Goal: Task Accomplishment & Management: Manage account settings

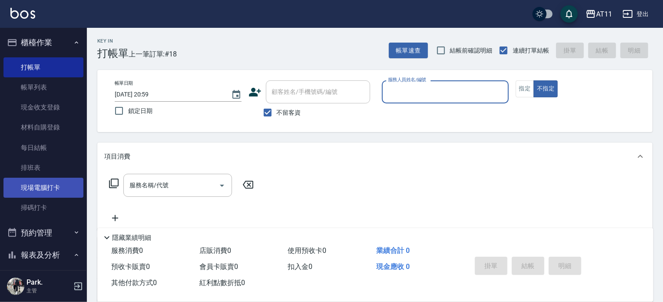
click at [51, 182] on link "現場電腦打卡" at bounding box center [43, 188] width 80 height 20
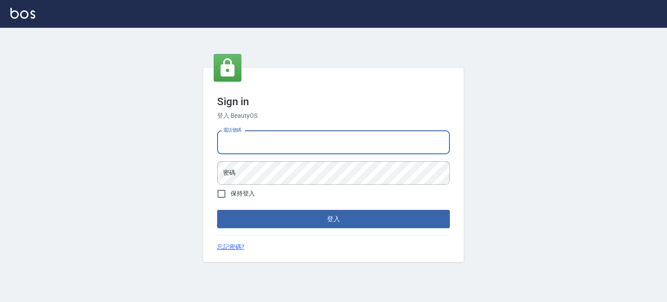
click at [356, 138] on input "電話號碼" at bounding box center [333, 142] width 233 height 23
type input "0953539532"
click at [217, 210] on button "登入" at bounding box center [333, 219] width 233 height 18
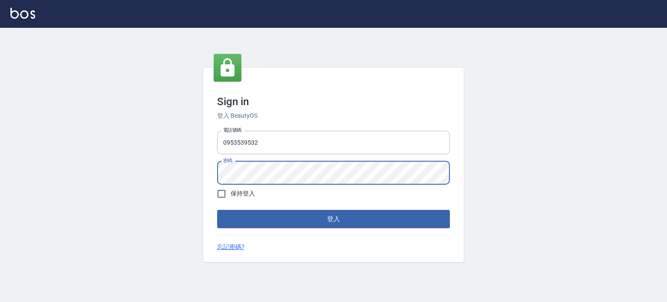
click at [217, 210] on button "登入" at bounding box center [333, 219] width 233 height 18
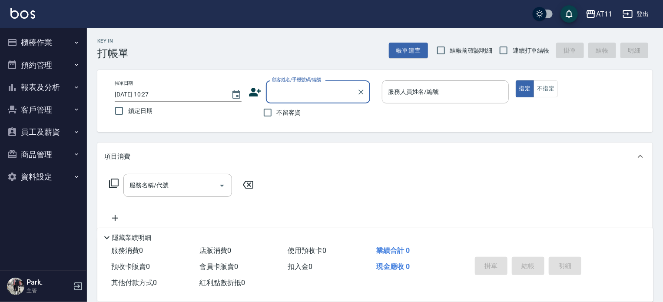
click at [37, 44] on button "櫃檯作業" at bounding box center [43, 42] width 80 height 23
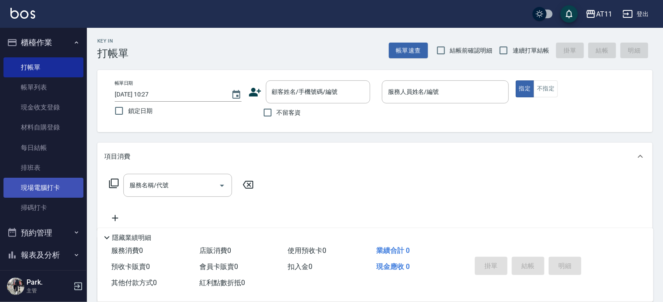
click at [52, 178] on link "現場電腦打卡" at bounding box center [43, 188] width 80 height 20
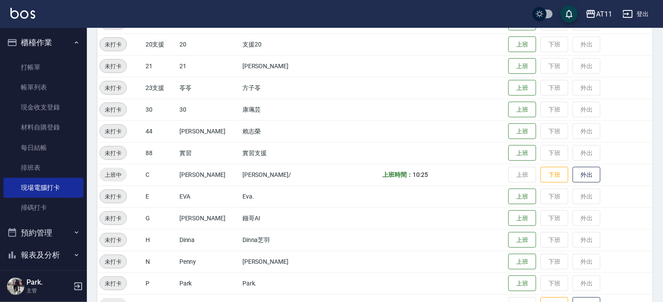
scroll to position [217, 0]
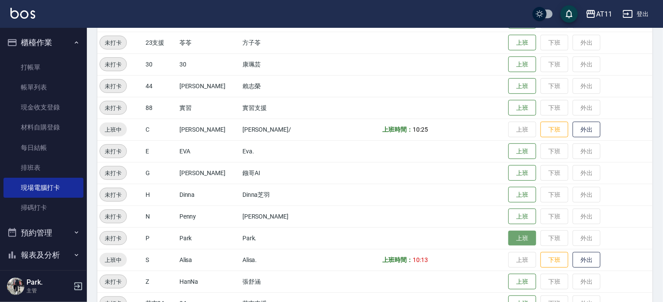
click at [516, 237] on button "上班" at bounding box center [522, 238] width 28 height 15
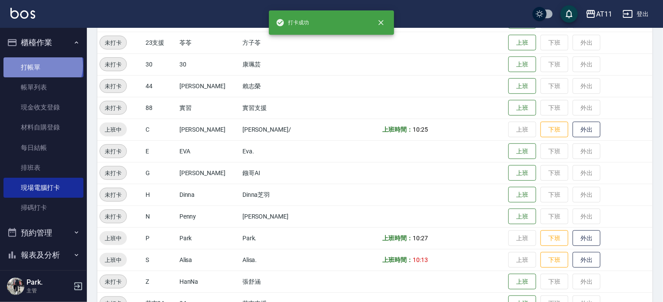
click at [42, 66] on link "打帳單" at bounding box center [43, 67] width 80 height 20
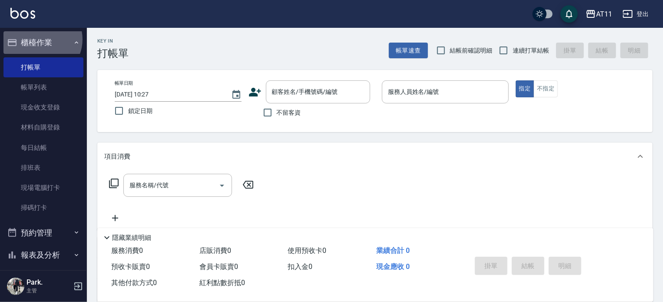
click at [40, 39] on button "櫃檯作業" at bounding box center [43, 42] width 80 height 23
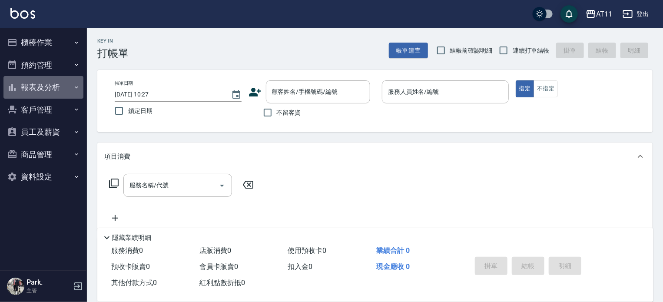
click at [51, 88] on button "報表及分析" at bounding box center [43, 87] width 80 height 23
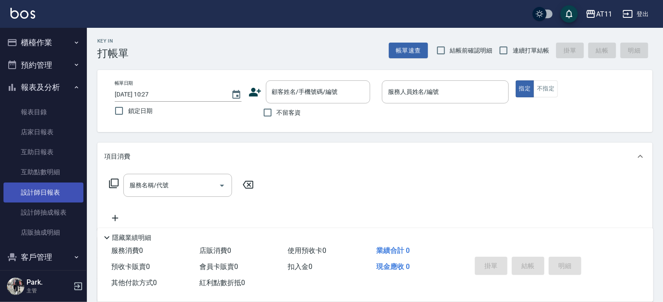
click at [48, 192] on link "設計師日報表" at bounding box center [43, 192] width 80 height 20
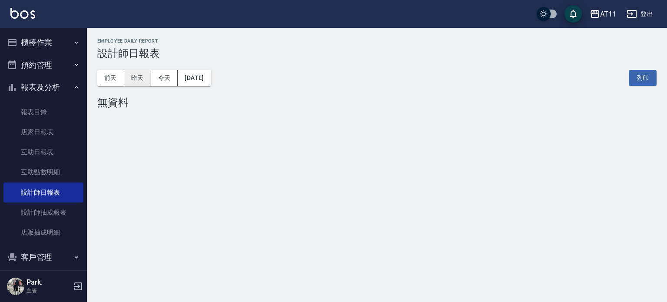
click at [140, 79] on button "昨天" at bounding box center [137, 78] width 27 height 16
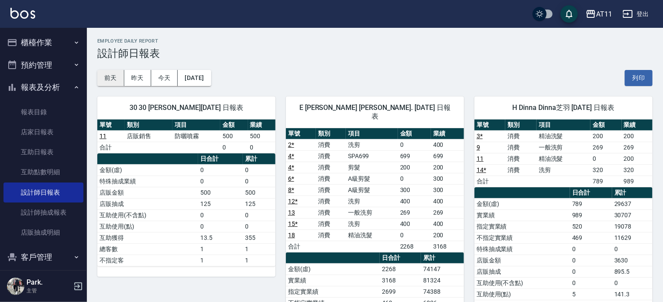
click at [106, 79] on button "前天" at bounding box center [110, 78] width 27 height 16
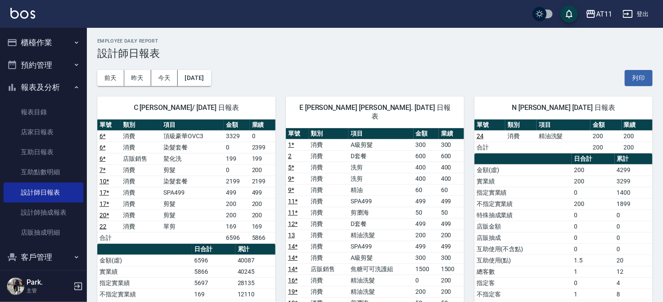
click at [635, 14] on button "登出" at bounding box center [635, 14] width 33 height 16
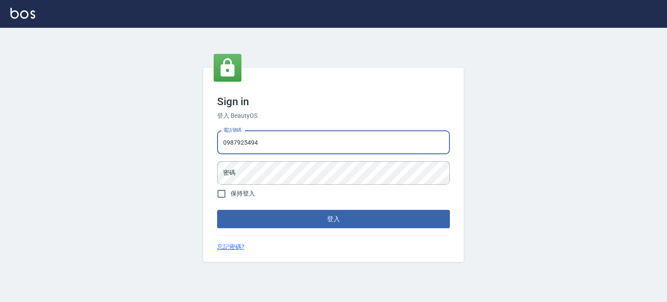
type input "0987925494"
click at [217, 210] on button "登入" at bounding box center [333, 219] width 233 height 18
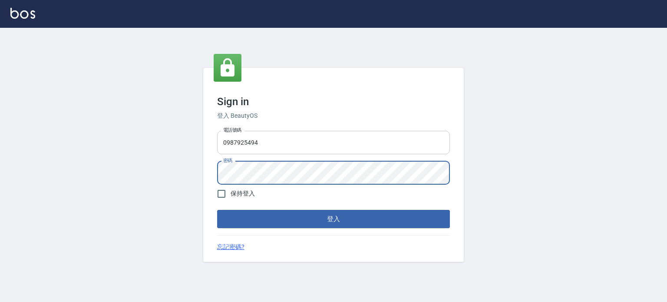
click at [217, 210] on button "登入" at bounding box center [333, 219] width 233 height 18
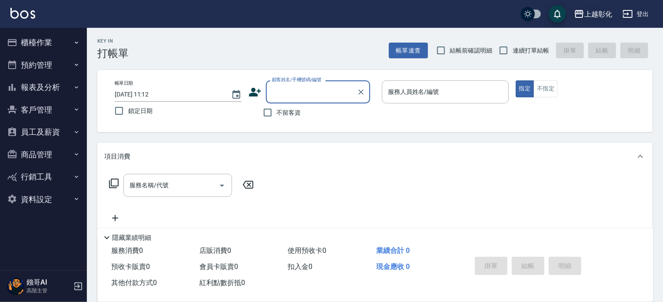
click at [583, 16] on icon "button" at bounding box center [579, 14] width 10 height 10
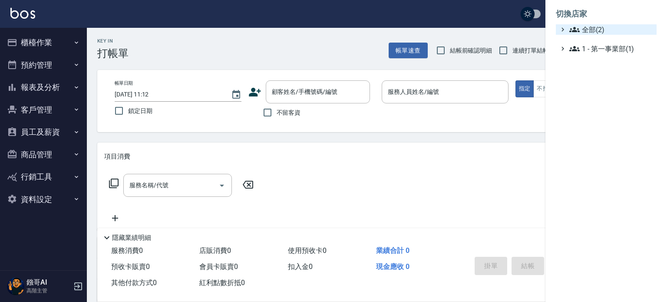
click at [591, 32] on span "全部(2)" at bounding box center [611, 29] width 84 height 10
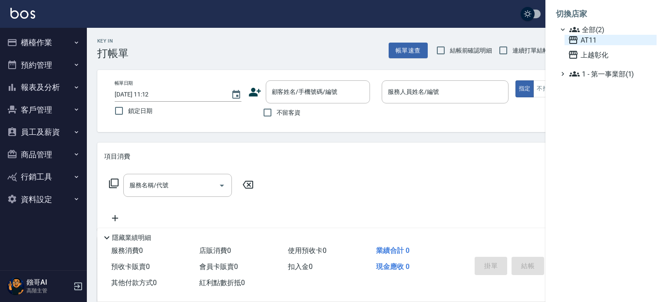
click at [592, 42] on span "AT11" at bounding box center [610, 40] width 85 height 10
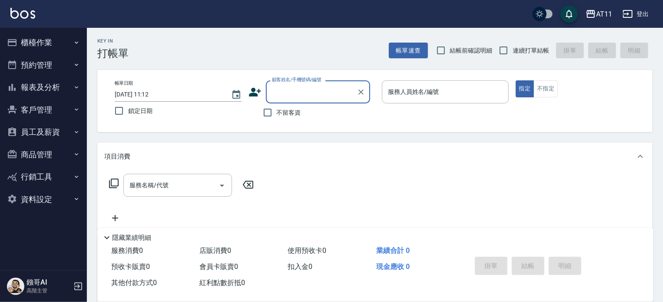
click at [46, 48] on button "櫃檯作業" at bounding box center [43, 42] width 80 height 23
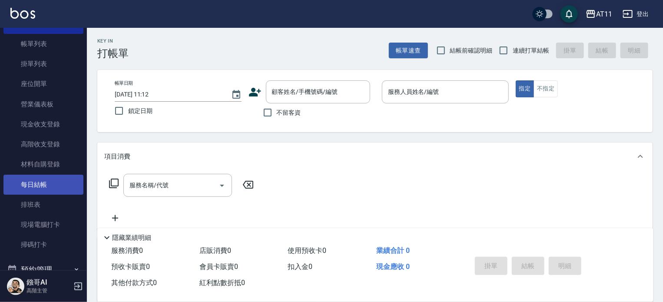
scroll to position [87, 0]
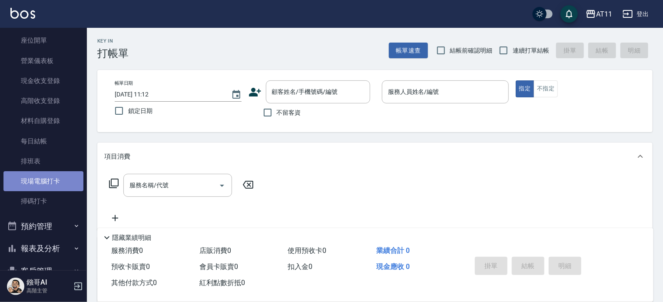
click at [55, 186] on link "現場電腦打卡" at bounding box center [43, 181] width 80 height 20
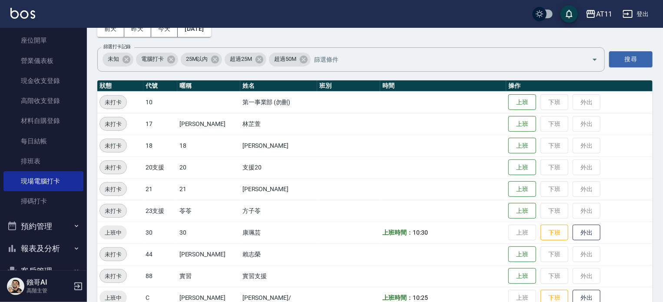
scroll to position [23, 0]
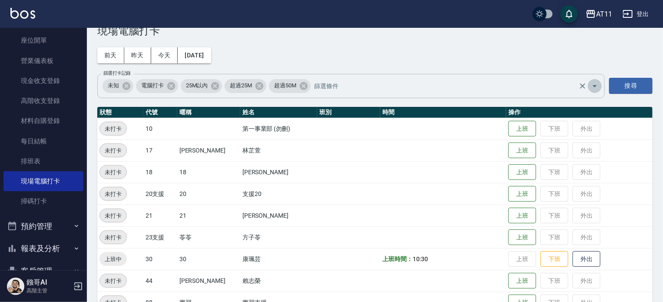
click at [593, 88] on icon "Open" at bounding box center [594, 86] width 10 height 10
click at [486, 47] on div "Employee Daily Clock In 現場電腦打卡 前天 昨天 今天 2025/09/19 篩選打卡記錄 未知 電腦打卡 25M以內 超過25M 超…" at bounding box center [375, 283] width 576 height 557
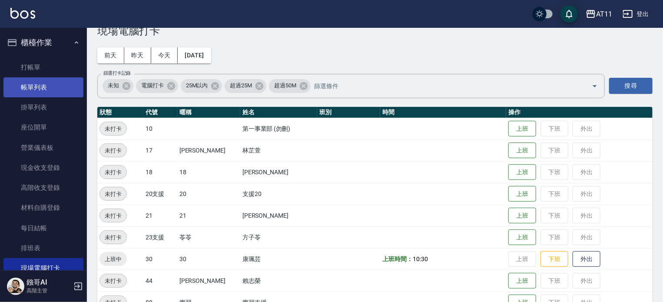
scroll to position [0, 0]
click at [41, 44] on button "櫃檯作業" at bounding box center [43, 42] width 80 height 23
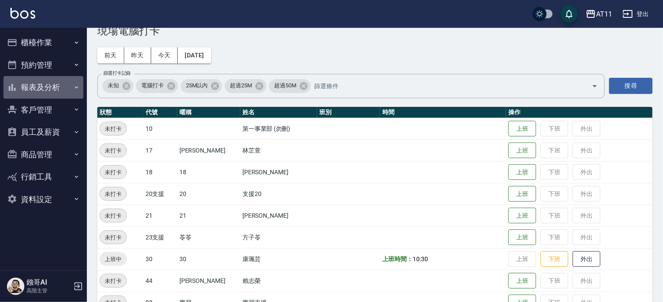
click at [39, 88] on button "報表及分析" at bounding box center [43, 87] width 80 height 23
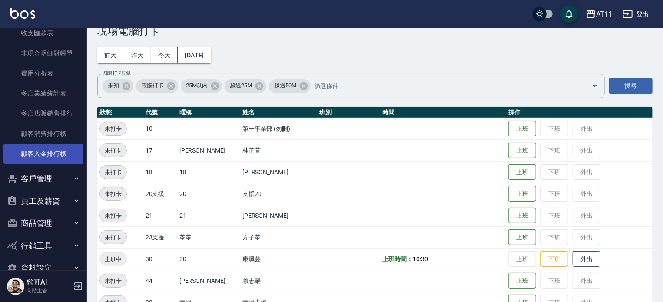
scroll to position [801, 0]
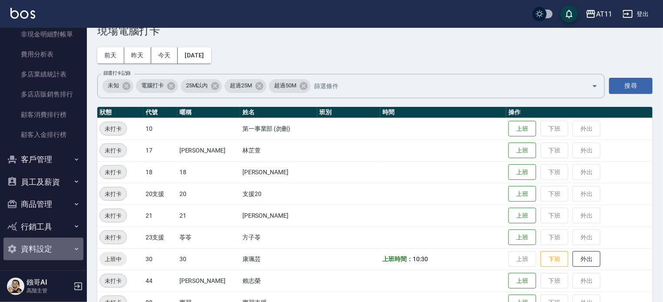
click at [45, 245] on button "資料設定" at bounding box center [43, 248] width 80 height 23
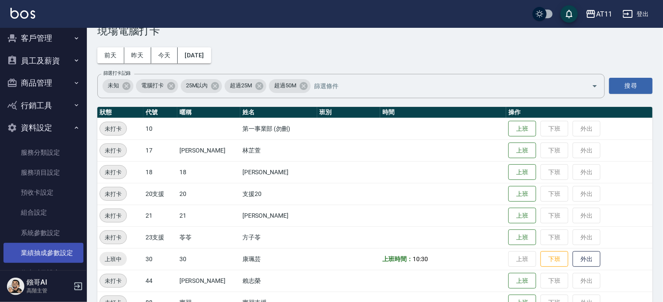
scroll to position [921, 0]
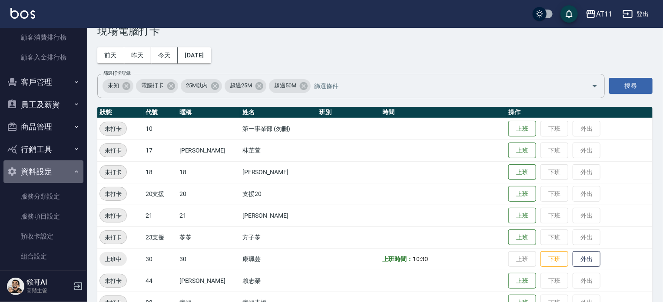
click at [49, 171] on button "資料設定" at bounding box center [43, 171] width 80 height 23
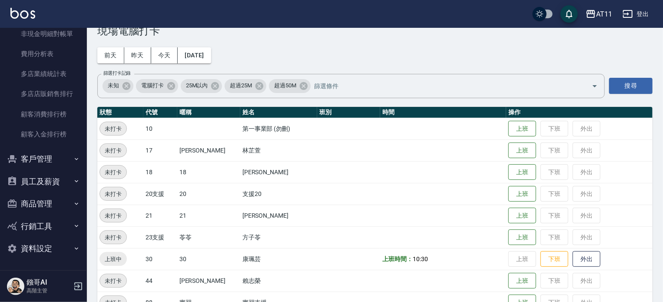
scroll to position [801, 0]
click at [45, 180] on button "員工及薪資" at bounding box center [43, 182] width 80 height 23
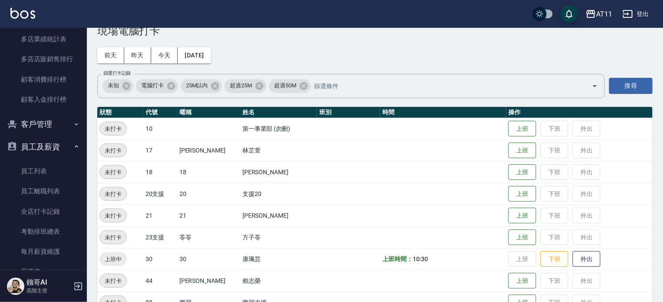
scroll to position [887, 0]
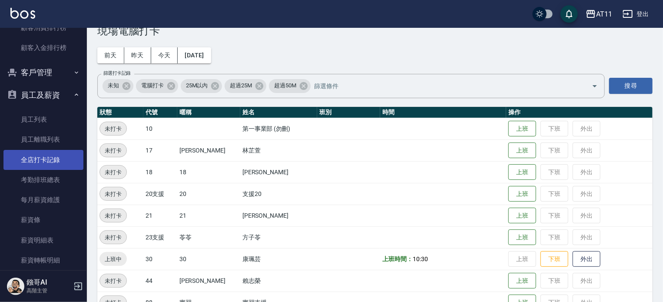
click at [43, 159] on link "全店打卡記錄" at bounding box center [43, 160] width 80 height 20
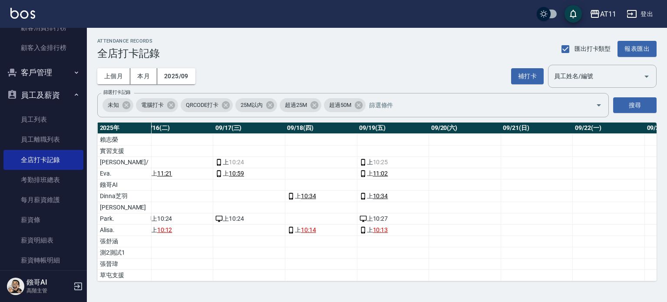
scroll to position [87, 1209]
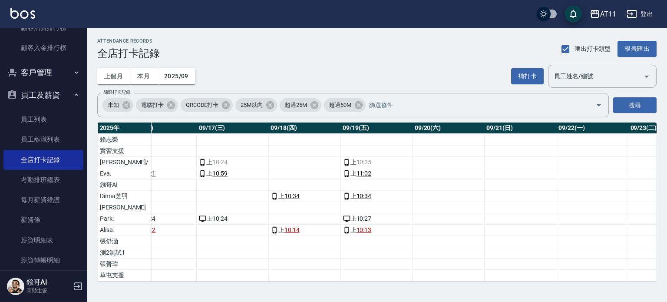
click at [73, 97] on icon "button" at bounding box center [76, 94] width 7 height 7
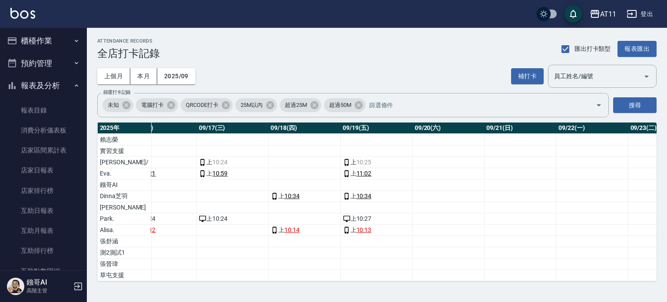
scroll to position [0, 0]
click at [50, 84] on button "報表及分析" at bounding box center [43, 87] width 80 height 23
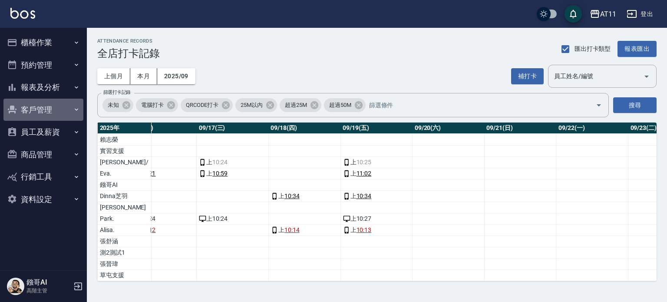
click at [39, 106] on button "客戶管理" at bounding box center [43, 110] width 80 height 23
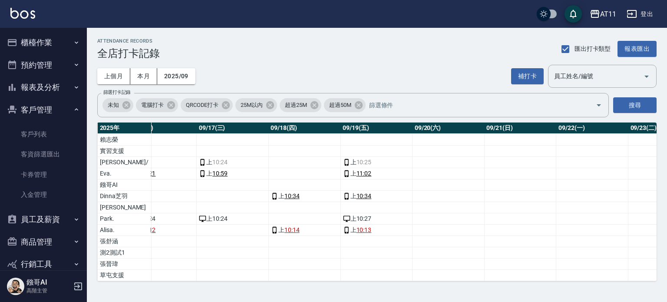
click at [45, 83] on button "報表及分析" at bounding box center [43, 87] width 80 height 23
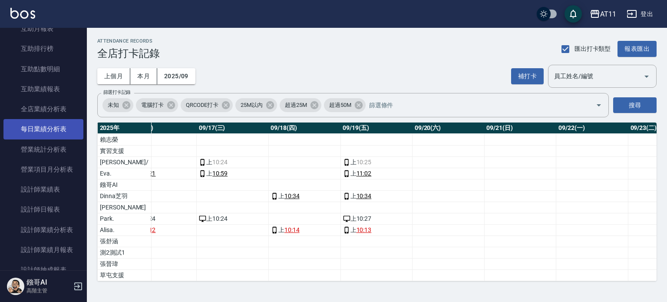
scroll to position [260, 0]
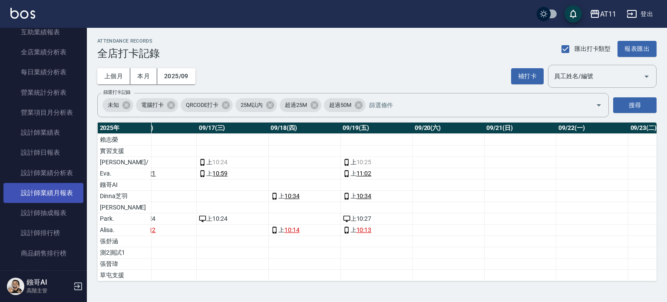
click at [54, 194] on link "設計師業績月報表" at bounding box center [43, 193] width 80 height 20
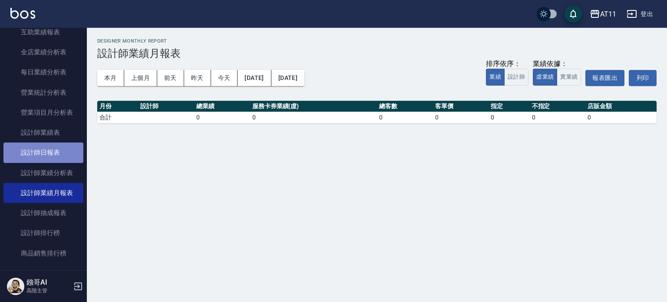
click at [46, 150] on link "設計師日報表" at bounding box center [43, 152] width 80 height 20
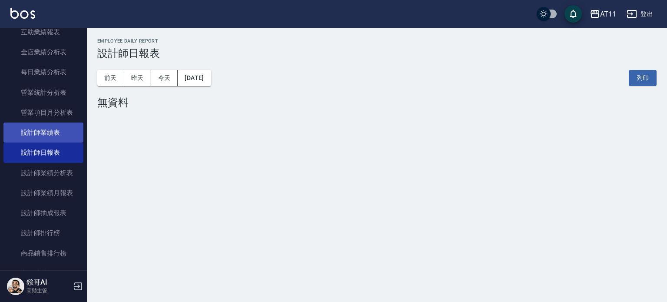
click at [40, 134] on link "設計師業績表" at bounding box center [43, 132] width 80 height 20
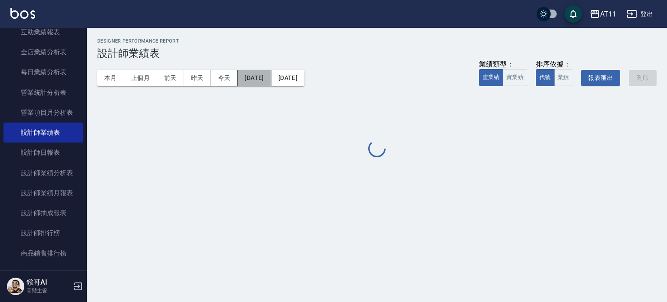
click at [267, 79] on button "2025/09/19" at bounding box center [253, 78] width 33 height 16
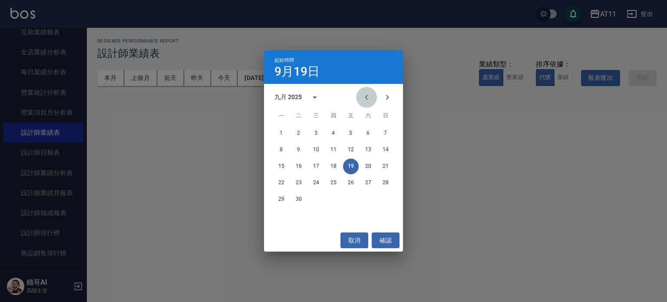
click at [365, 99] on icon "Previous month" at bounding box center [366, 97] width 10 height 10
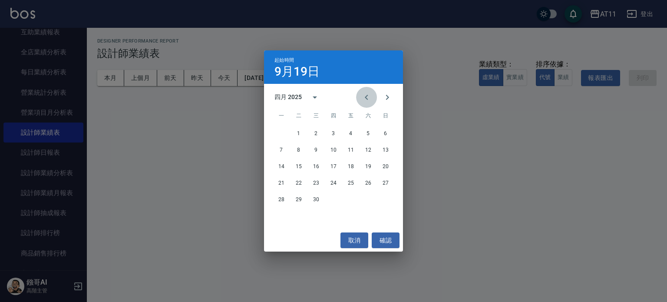
click at [365, 99] on icon "Previous month" at bounding box center [366, 97] width 10 height 10
click at [314, 132] on button "1" at bounding box center [316, 133] width 16 height 16
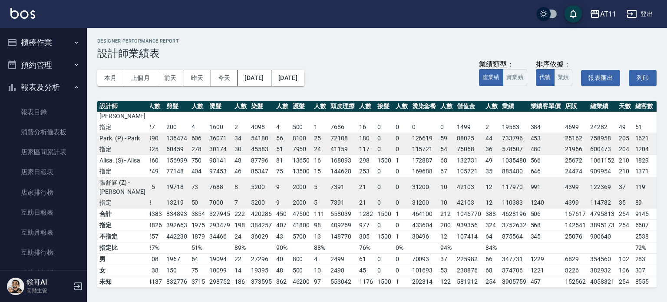
click at [46, 88] on button "報表及分析" at bounding box center [43, 87] width 80 height 23
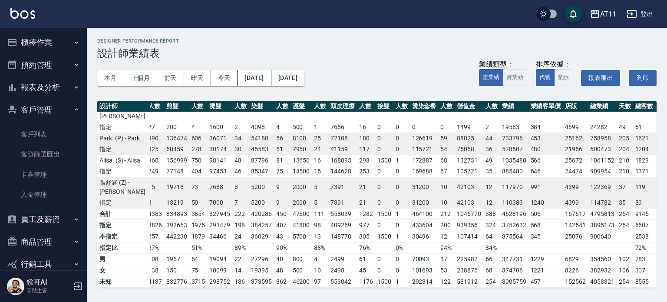
click at [49, 43] on button "櫃檯作業" at bounding box center [43, 42] width 80 height 23
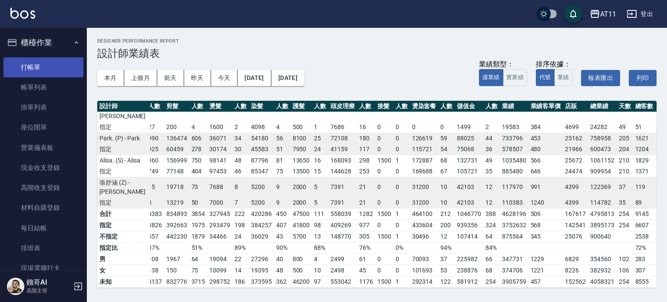
click at [49, 66] on link "打帳單" at bounding box center [43, 67] width 80 height 20
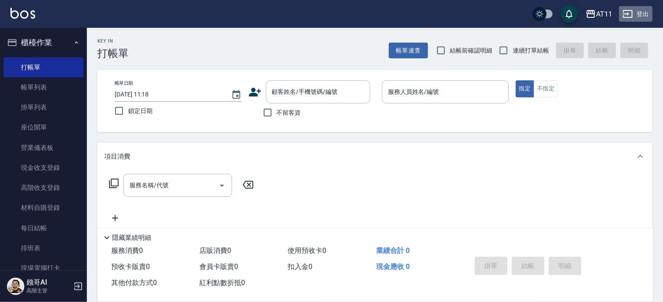
click at [644, 14] on button "登出" at bounding box center [635, 14] width 33 height 16
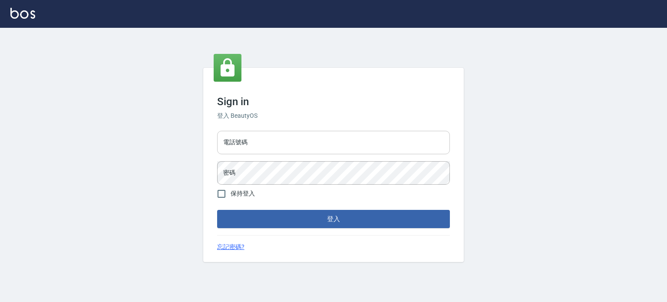
click at [342, 145] on input "電話號碼" at bounding box center [333, 142] width 233 height 23
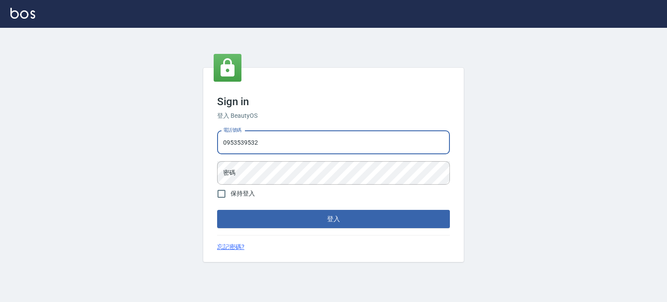
type input "0953539532"
click at [217, 210] on button "登入" at bounding box center [333, 219] width 233 height 18
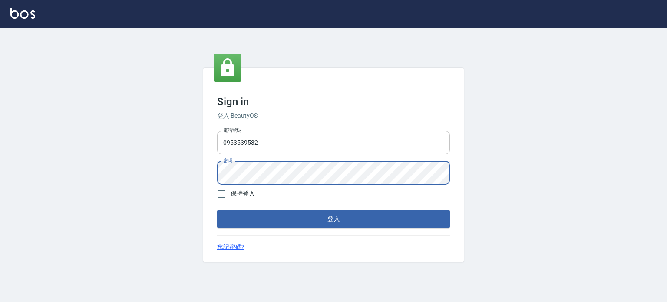
click at [217, 210] on button "登入" at bounding box center [333, 219] width 233 height 18
